Goal: Transaction & Acquisition: Purchase product/service

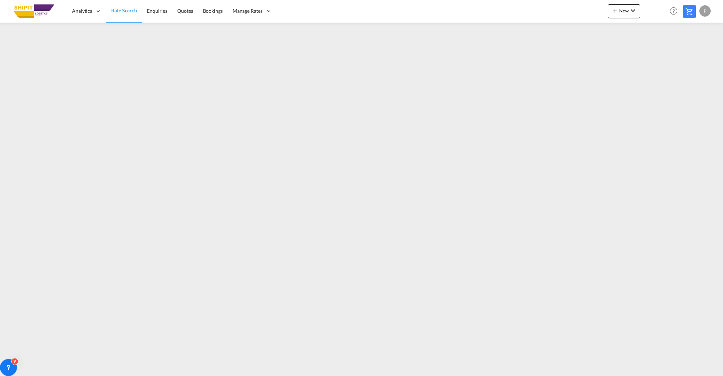
click at [692, 13] on md-icon at bounding box center [689, 11] width 8 height 8
